Goal: Obtain resource: Download file/media

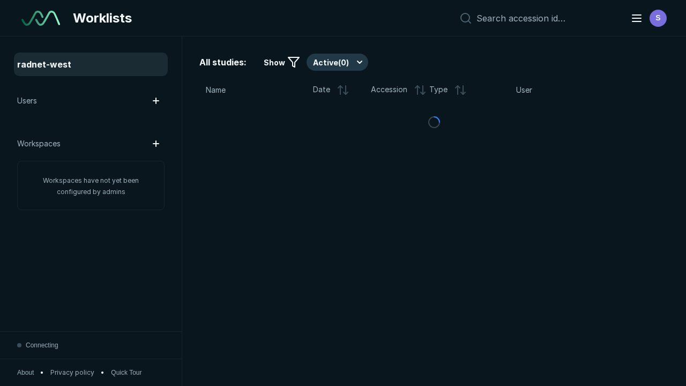
scroll to position [2927, 4464]
